Goal: Register for event/course

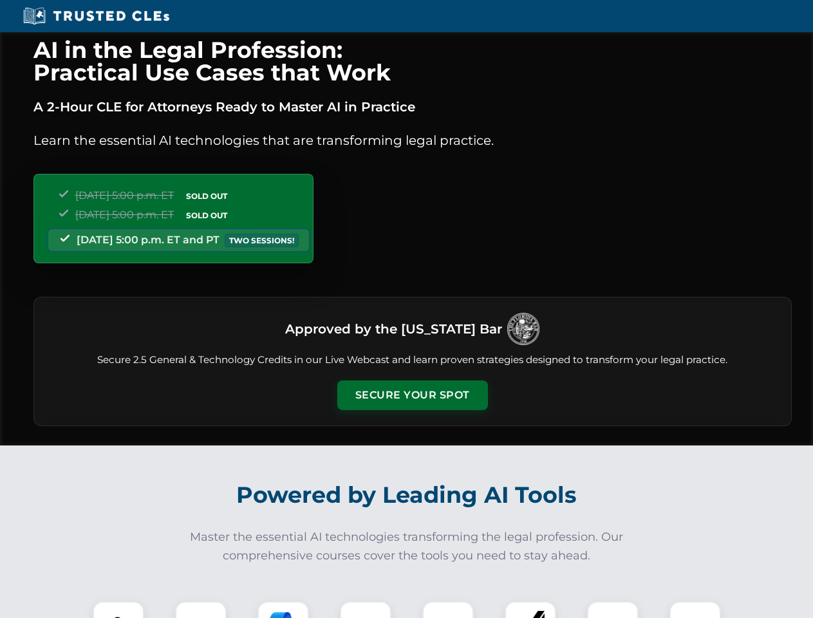
click at [412, 395] on button "Secure Your Spot" at bounding box center [412, 395] width 151 height 30
click at [118, 610] on img at bounding box center [118, 626] width 37 height 37
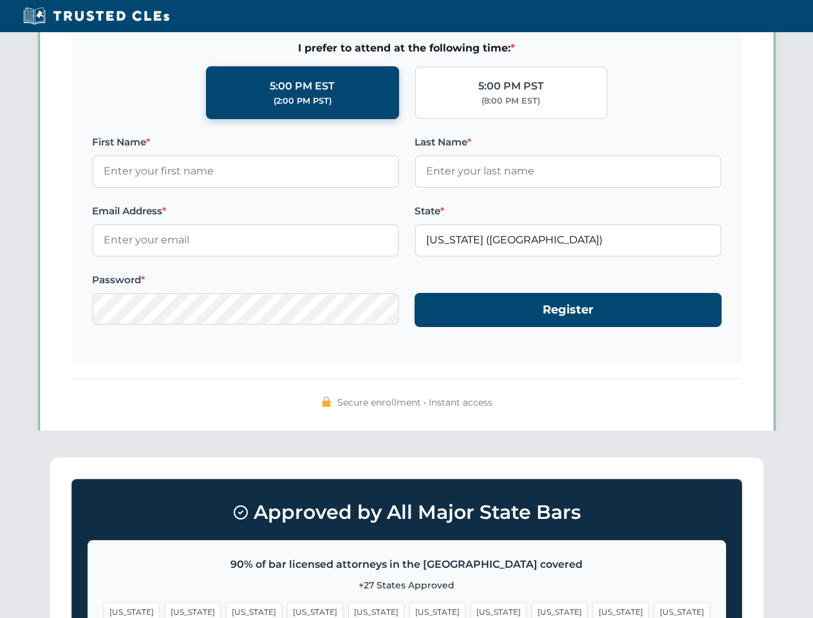
click at [471, 610] on span "[US_STATE]" at bounding box center [499, 611] width 56 height 19
click at [593, 610] on span "[US_STATE]" at bounding box center [621, 611] width 56 height 19
